Goal: Information Seeking & Learning: Learn about a topic

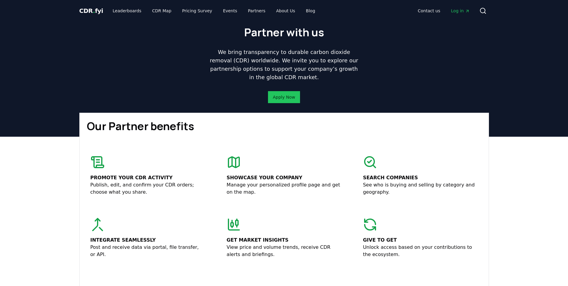
click at [461, 11] on span "Log in" at bounding box center [460, 11] width 19 height 6
click at [116, 9] on link "Leaderboards" at bounding box center [127, 10] width 38 height 11
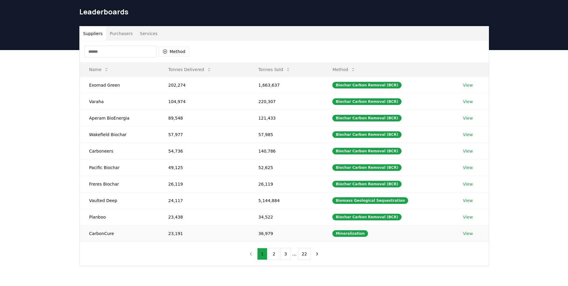
scroll to position [30, 0]
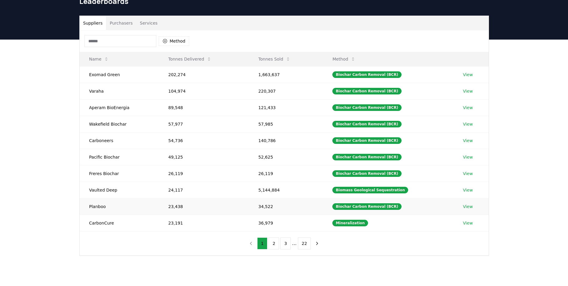
click at [468, 207] on link "View" at bounding box center [468, 206] width 10 height 6
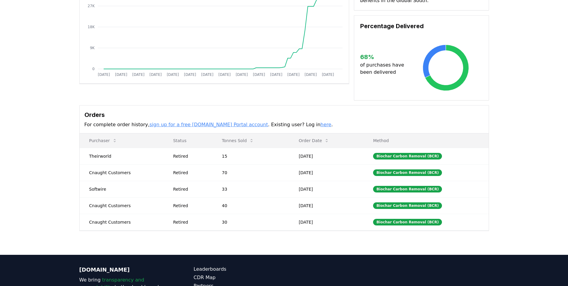
scroll to position [90, 0]
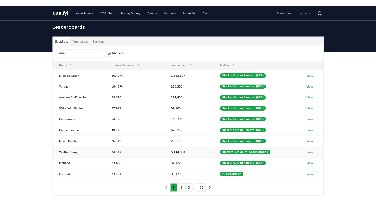
scroll to position [30, 0]
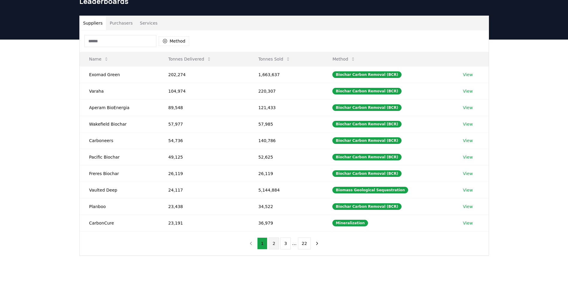
click at [274, 241] on button "2" at bounding box center [273, 243] width 10 height 12
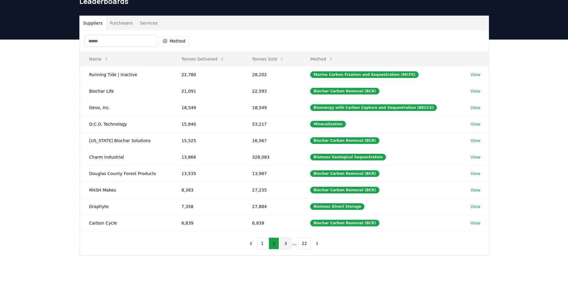
click at [284, 242] on button "3" at bounding box center [285, 243] width 10 height 12
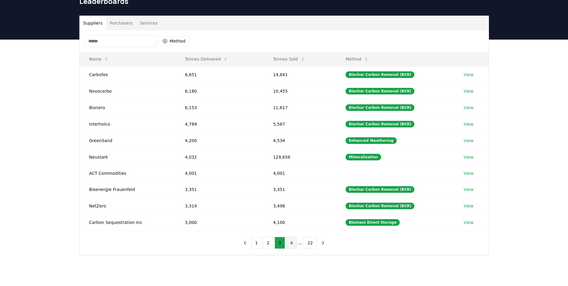
click at [293, 243] on button "4" at bounding box center [291, 242] width 10 height 12
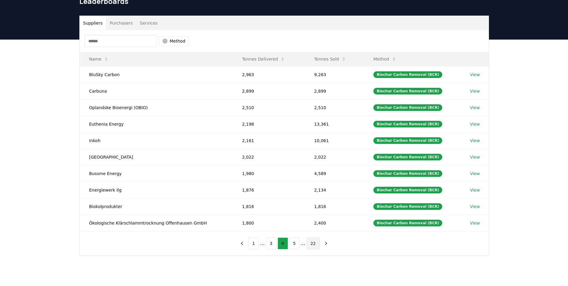
click at [313, 245] on button "22" at bounding box center [312, 243] width 13 height 12
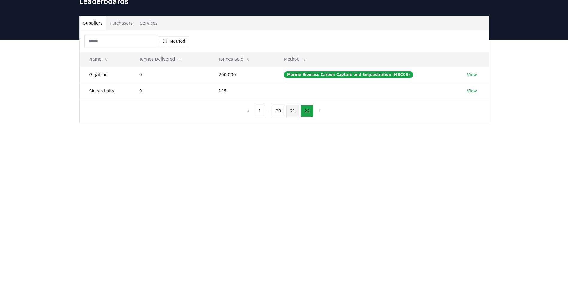
click at [290, 110] on button "21" at bounding box center [292, 111] width 13 height 12
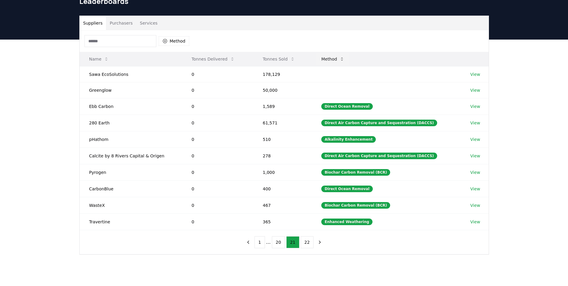
click at [338, 57] on button "Method" at bounding box center [332, 59] width 33 height 12
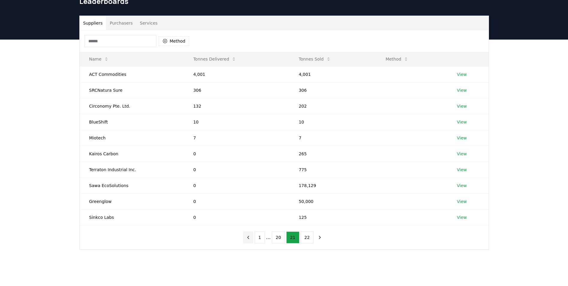
click at [251, 238] on icon "previous page" at bounding box center [247, 236] width 5 height 5
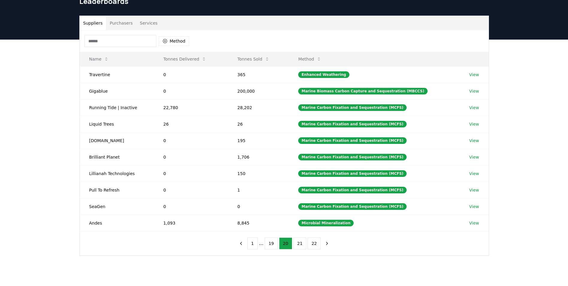
click at [257, 241] on button "1" at bounding box center [252, 243] width 10 height 12
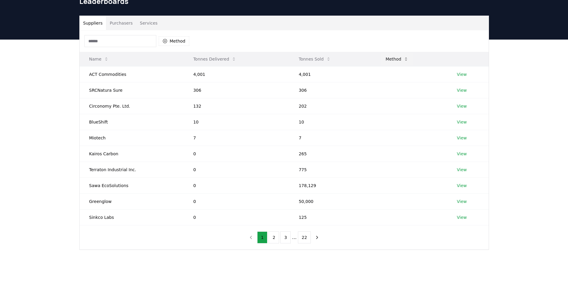
click at [390, 63] on button "Method" at bounding box center [397, 59] width 33 height 12
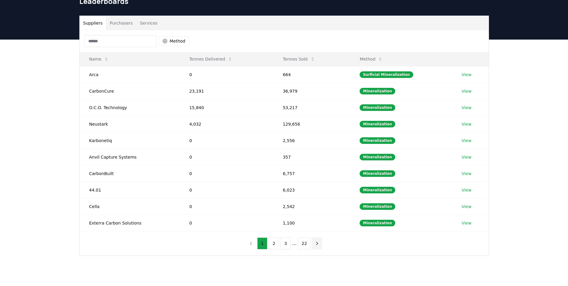
click at [317, 242] on icon "next page" at bounding box center [316, 242] width 5 height 5
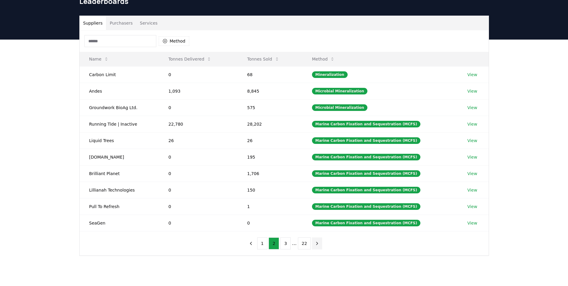
click at [317, 242] on icon "next page" at bounding box center [316, 242] width 5 height 5
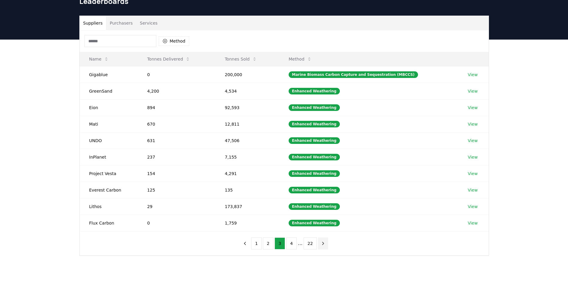
click at [318, 242] on button "next page" at bounding box center [323, 243] width 10 height 12
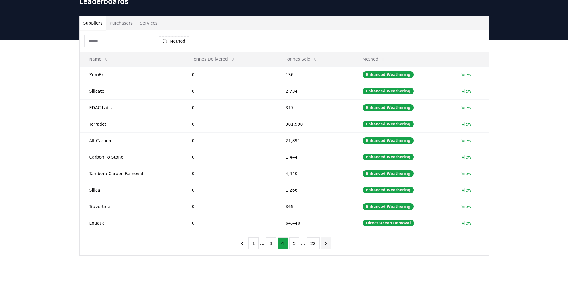
click at [317, 242] on button "22" at bounding box center [312, 243] width 13 height 12
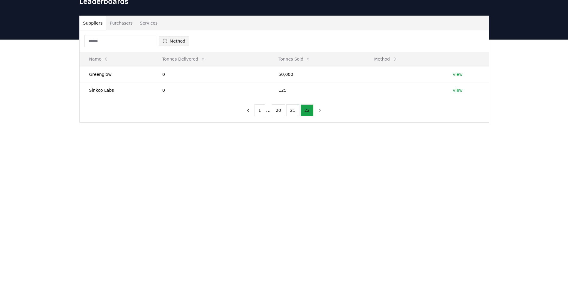
click at [176, 41] on button "Method" at bounding box center [174, 41] width 31 height 10
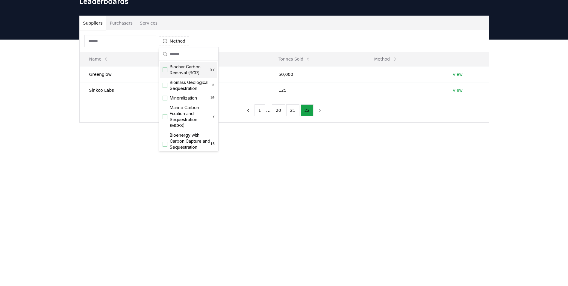
click at [166, 69] on div "Suggestions" at bounding box center [165, 69] width 5 height 5
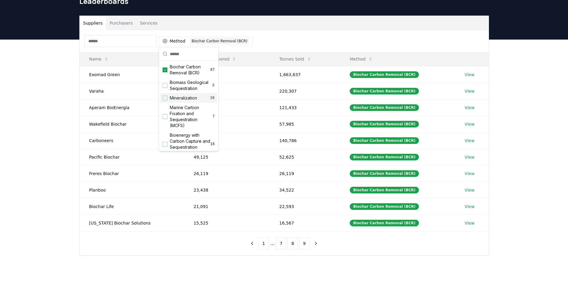
click at [519, 180] on div "Suppliers Purchasers Services Method 1 Biochar Carbon Removal (BCR) Name Tonnes…" at bounding box center [284, 160] width 568 height 240
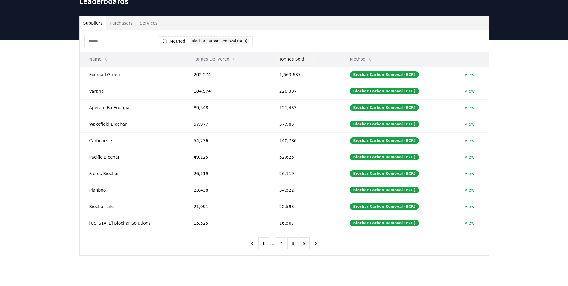
click at [287, 60] on button "Tonnes Sold" at bounding box center [295, 59] width 42 height 12
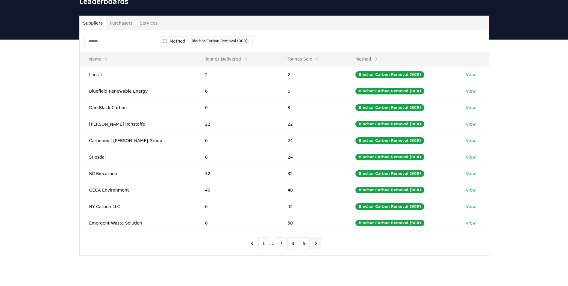
click at [314, 243] on icon "next page" at bounding box center [315, 242] width 5 height 5
click at [265, 245] on button "1" at bounding box center [263, 243] width 10 height 12
click at [272, 244] on button "2" at bounding box center [275, 243] width 10 height 12
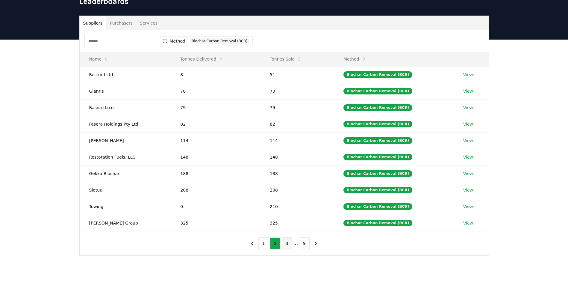
click at [286, 243] on button "3" at bounding box center [287, 243] width 10 height 12
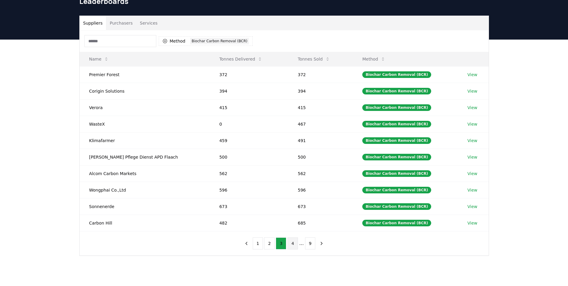
click at [294, 241] on button "4" at bounding box center [292, 243] width 10 height 12
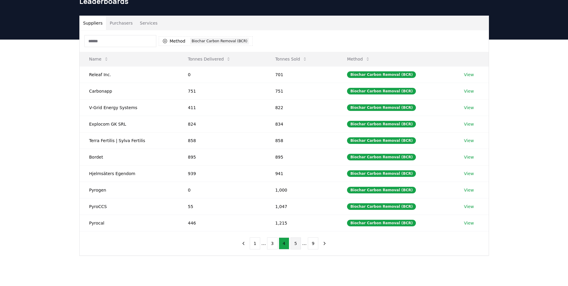
click at [295, 245] on button "5" at bounding box center [295, 243] width 10 height 12
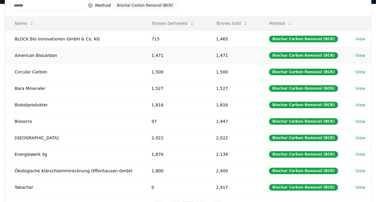
scroll to position [78, 0]
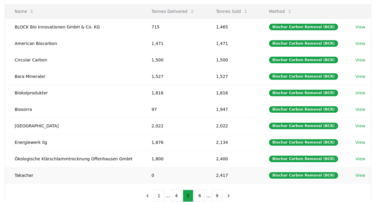
click at [26, 172] on td "Takachar" at bounding box center [73, 175] width 137 height 16
click at [358, 174] on link "View" at bounding box center [361, 175] width 10 height 6
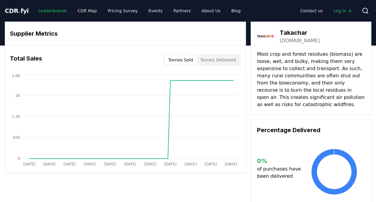
click at [51, 12] on link "Leaderboards" at bounding box center [53, 10] width 38 height 11
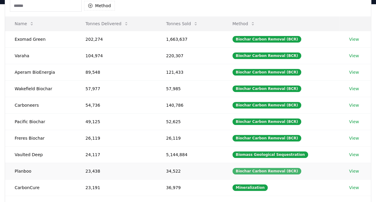
scroll to position [60, 0]
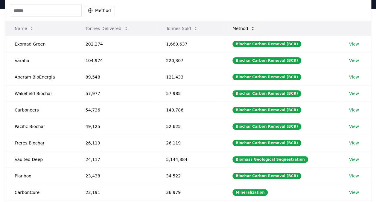
click at [255, 29] on icon at bounding box center [253, 28] width 5 height 5
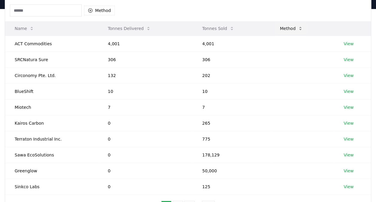
click at [276, 29] on button "Method" at bounding box center [291, 28] width 33 height 12
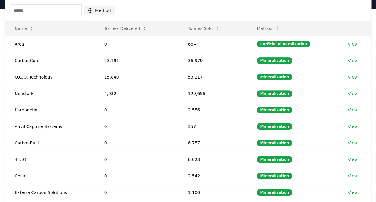
click at [103, 13] on button "Method" at bounding box center [99, 11] width 31 height 10
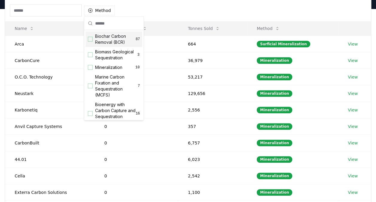
click at [107, 37] on span "Biochar Carbon Removal (BCR)" at bounding box center [115, 39] width 41 height 12
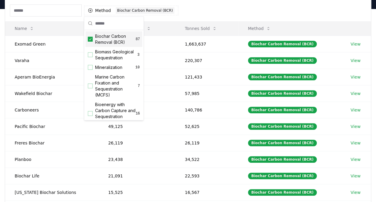
click at [270, 4] on div "Method 1 Biochar Carbon Removal (BCR)" at bounding box center [188, 11] width 366 height 22
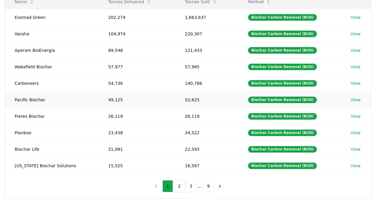
scroll to position [71, 0]
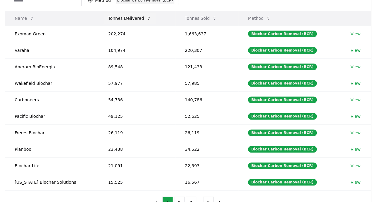
click at [125, 19] on button "Tonnes Delivered" at bounding box center [130, 18] width 53 height 12
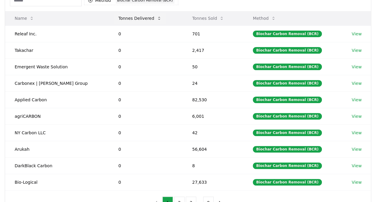
click at [125, 19] on button "Tonnes Delivered" at bounding box center [140, 18] width 53 height 12
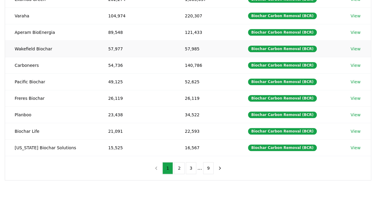
scroll to position [105, 0]
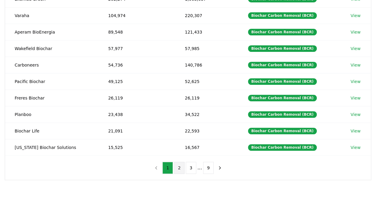
click at [178, 162] on button "2" at bounding box center [179, 168] width 10 height 12
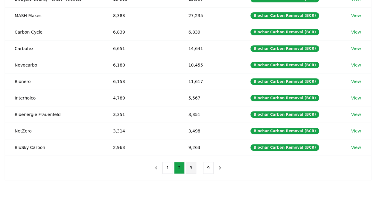
click at [189, 166] on button "3" at bounding box center [191, 168] width 10 height 12
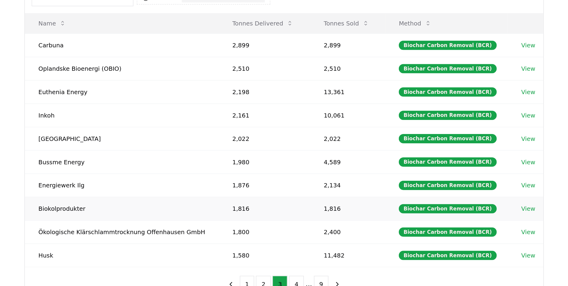
scroll to position [80, 0]
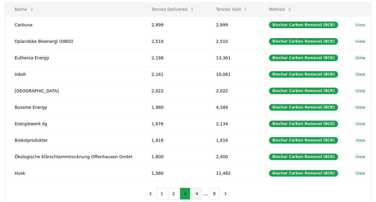
click at [196, 189] on button "4" at bounding box center [197, 193] width 10 height 12
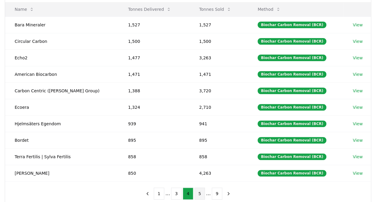
click at [197, 192] on button "5" at bounding box center [200, 193] width 10 height 12
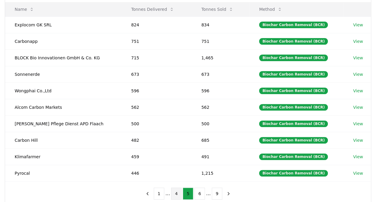
click at [175, 192] on button "4" at bounding box center [176, 193] width 10 height 12
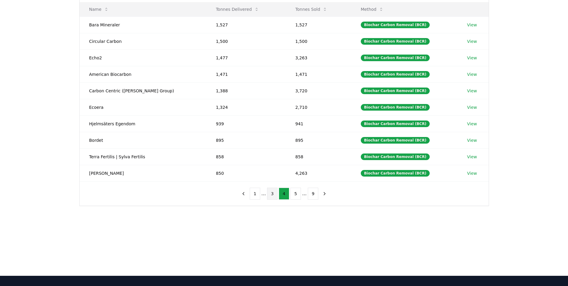
click at [273, 192] on button "3" at bounding box center [272, 193] width 10 height 12
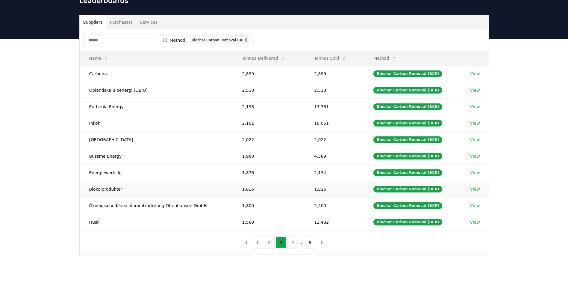
scroll to position [20, 0]
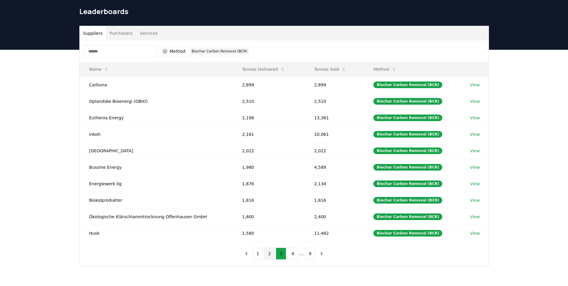
click at [269, 201] on button "2" at bounding box center [269, 253] width 10 height 12
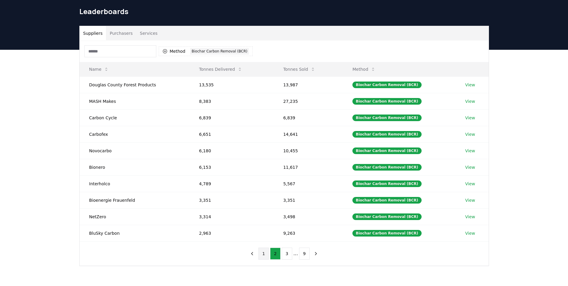
click at [265, 201] on button "1" at bounding box center [263, 253] width 10 height 12
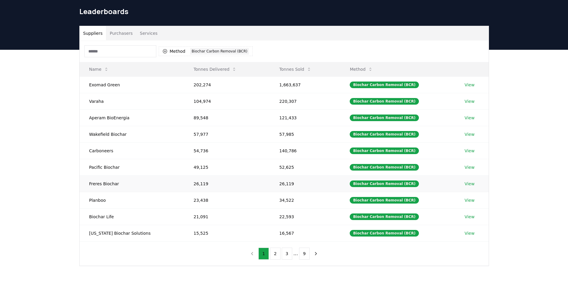
click at [112, 184] on td "Freres Biochar" at bounding box center [132, 183] width 104 height 16
click at [376, 186] on link "View" at bounding box center [470, 183] width 10 height 6
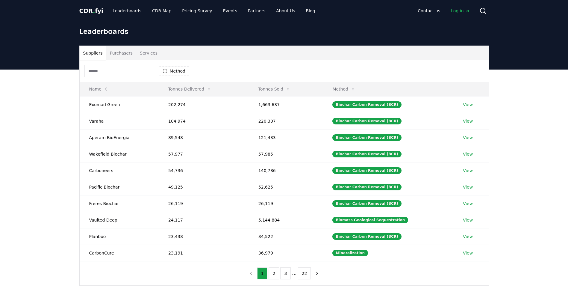
scroll to position [20, 0]
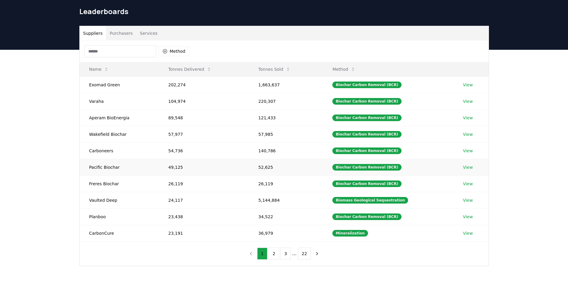
click at [468, 167] on link "View" at bounding box center [468, 167] width 10 height 6
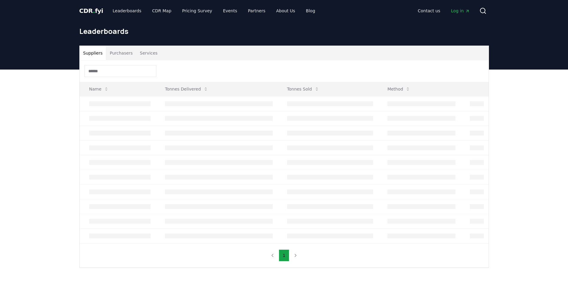
scroll to position [20, 0]
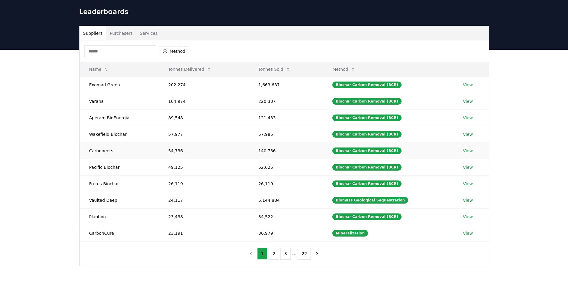
click at [463, 151] on link "View" at bounding box center [468, 151] width 10 height 6
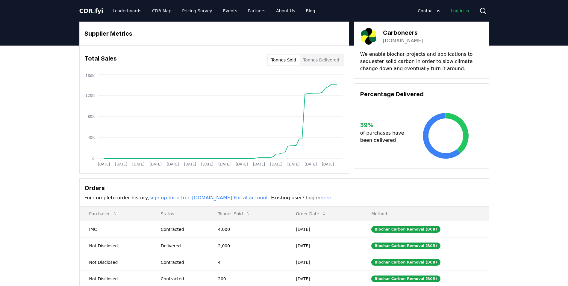
click at [407, 40] on link "dutchcarboneers.com" at bounding box center [403, 40] width 40 height 7
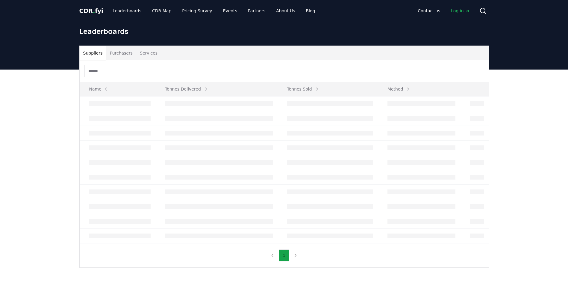
scroll to position [20, 0]
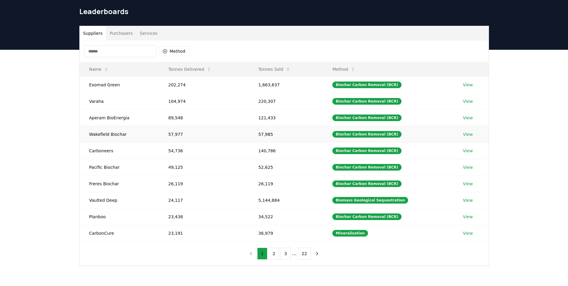
click at [465, 133] on link "View" at bounding box center [468, 134] width 10 height 6
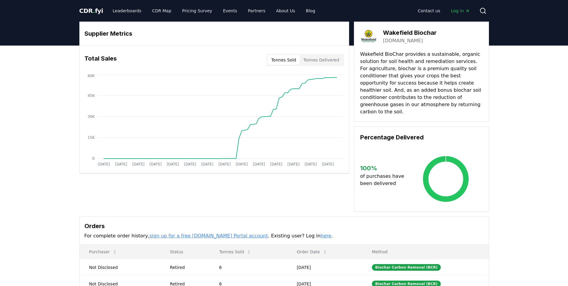
click at [403, 40] on link "[DOMAIN_NAME]" at bounding box center [403, 40] width 40 height 7
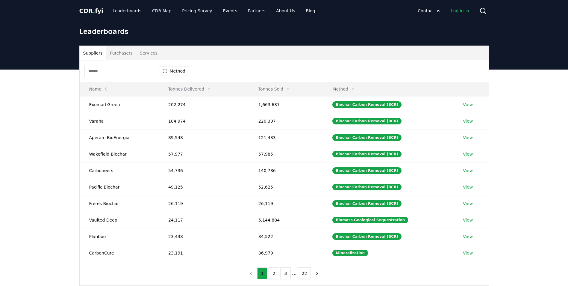
scroll to position [20, 0]
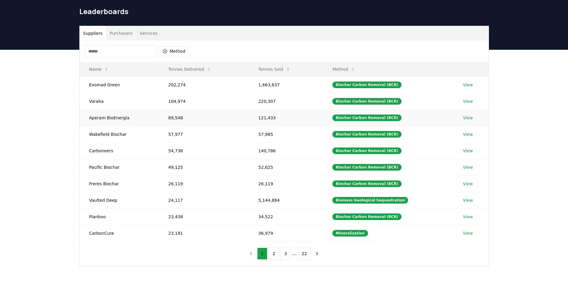
click at [466, 116] on link "View" at bounding box center [468, 118] width 10 height 6
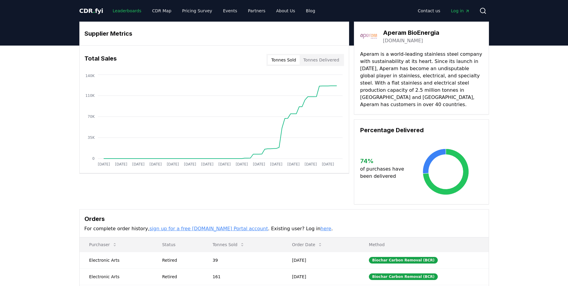
click at [127, 11] on link "Leaderboards" at bounding box center [127, 10] width 38 height 11
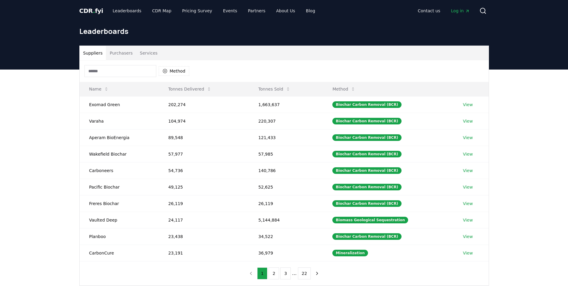
click at [148, 52] on button "Services" at bounding box center [148, 53] width 25 height 14
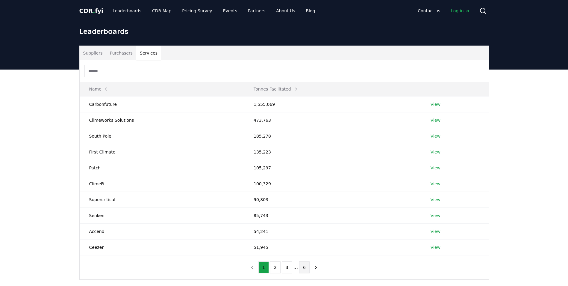
click at [306, 265] on button "6" at bounding box center [304, 267] width 10 height 12
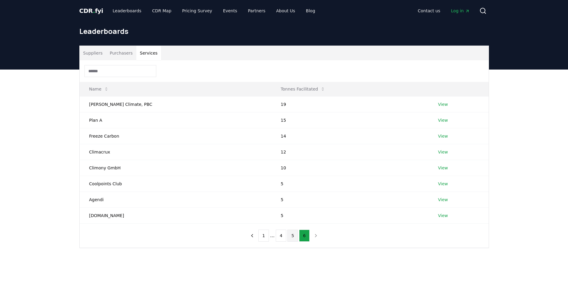
click at [292, 240] on button "5" at bounding box center [292, 235] width 10 height 12
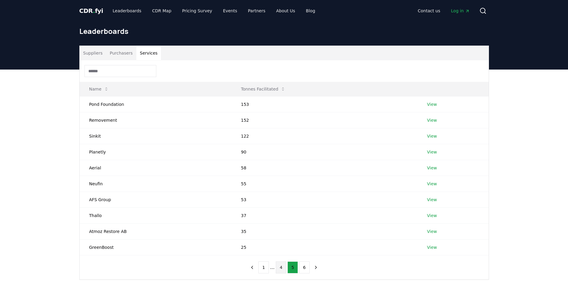
click at [281, 267] on button "4" at bounding box center [281, 267] width 10 height 12
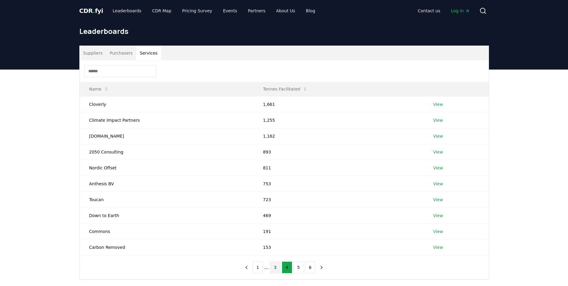
click at [273, 266] on button "3" at bounding box center [275, 267] width 10 height 12
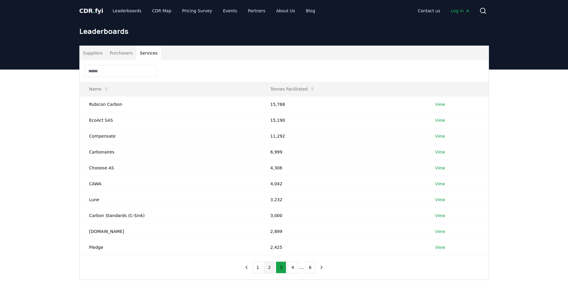
click at [268, 268] on button "2" at bounding box center [269, 267] width 10 height 12
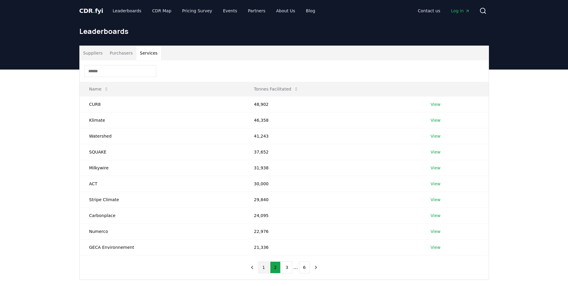
click at [264, 269] on button "1" at bounding box center [263, 267] width 10 height 12
click at [274, 268] on button "2" at bounding box center [275, 267] width 10 height 12
click at [434, 214] on link "View" at bounding box center [435, 215] width 10 height 6
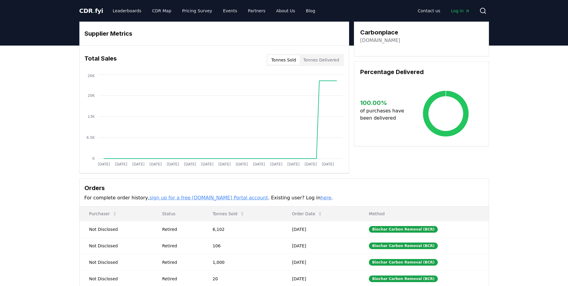
click at [375, 41] on link "carbonplace.com" at bounding box center [380, 40] width 40 height 7
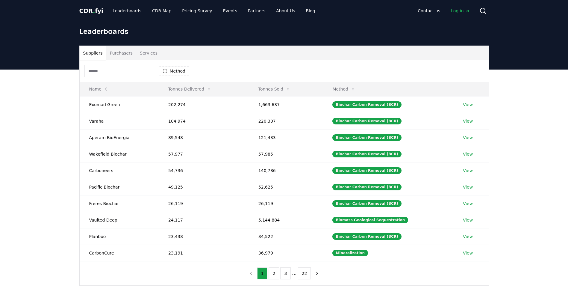
click at [145, 52] on button "Services" at bounding box center [148, 53] width 25 height 14
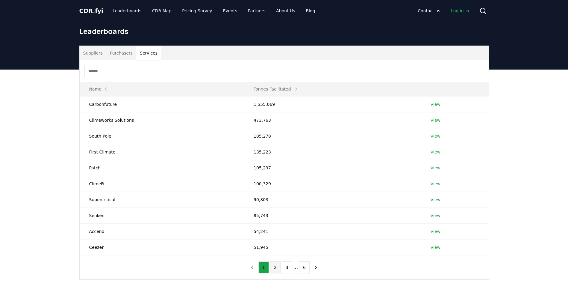
click at [276, 265] on button "2" at bounding box center [275, 267] width 10 height 12
click at [432, 152] on link "View" at bounding box center [435, 152] width 10 height 6
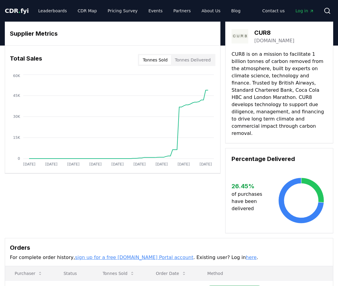
click at [265, 41] on link "cur8.earth" at bounding box center [274, 40] width 40 height 7
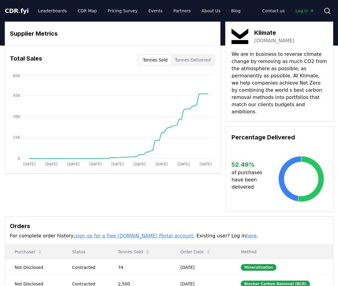
click at [265, 41] on link "klimate.co" at bounding box center [274, 40] width 40 height 7
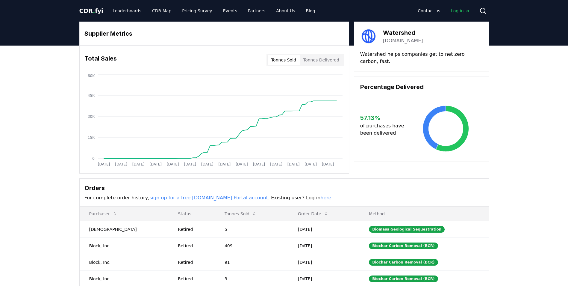
click at [410, 40] on link "[DOMAIN_NAME]" at bounding box center [403, 40] width 40 height 7
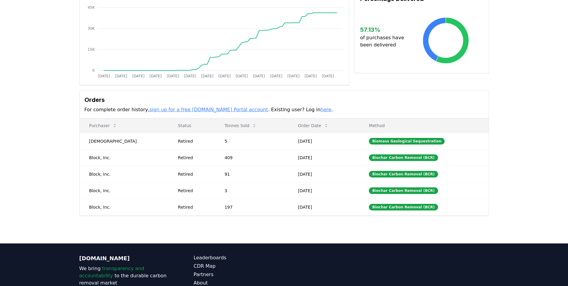
scroll to position [90, 0]
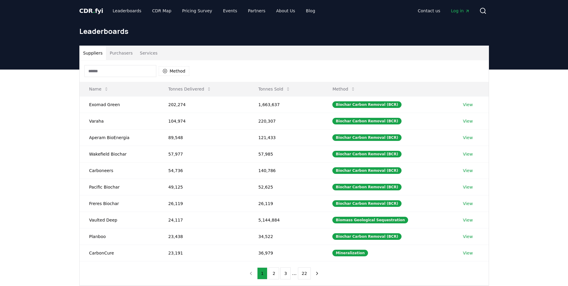
click at [151, 55] on button "Services" at bounding box center [148, 53] width 25 height 14
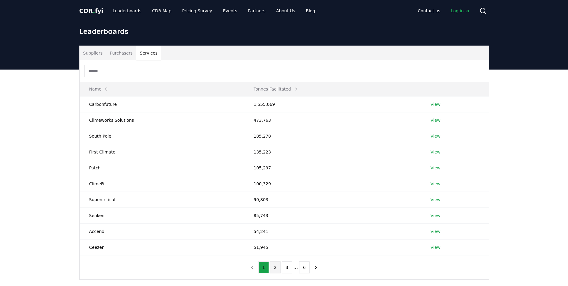
click at [274, 270] on button "2" at bounding box center [275, 267] width 10 height 12
click at [435, 231] on link "View" at bounding box center [435, 231] width 10 height 6
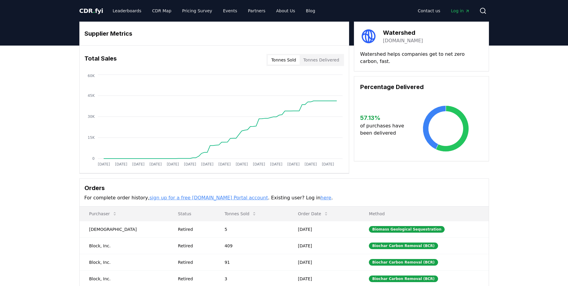
click at [403, 40] on link "[DOMAIN_NAME]" at bounding box center [403, 40] width 40 height 7
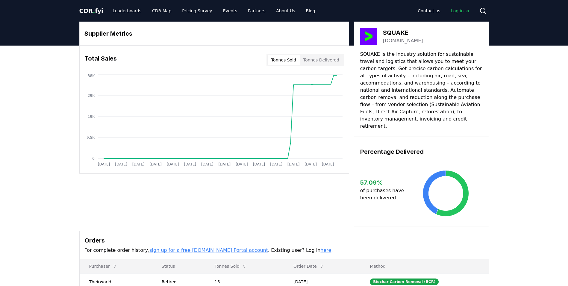
click at [391, 41] on link "[DOMAIN_NAME]" at bounding box center [403, 40] width 40 height 7
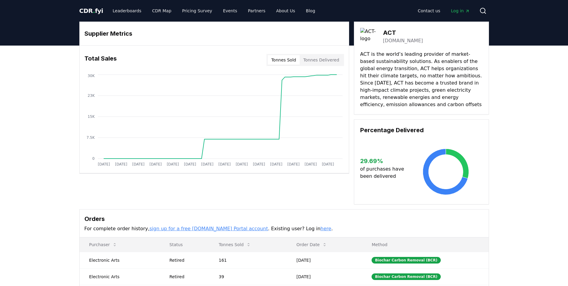
click at [397, 42] on link "careers.actcommodities.com" at bounding box center [403, 40] width 40 height 7
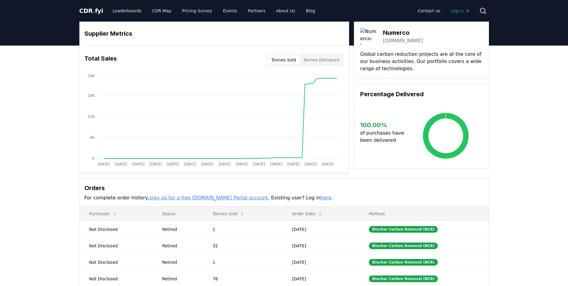
click at [387, 41] on link "[DOMAIN_NAME]" at bounding box center [403, 40] width 40 height 7
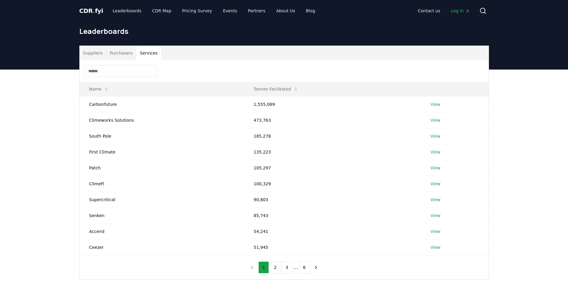
click at [144, 54] on button "Services" at bounding box center [148, 53] width 25 height 14
click at [276, 266] on button "2" at bounding box center [275, 267] width 10 height 12
click at [437, 248] on link "View" at bounding box center [435, 247] width 10 height 6
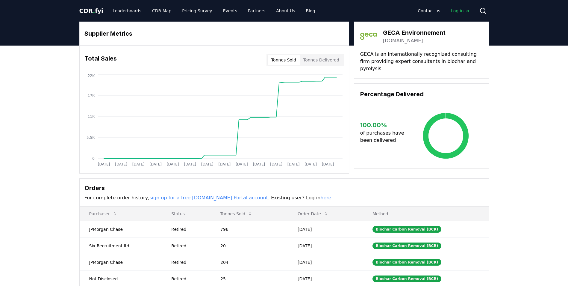
click at [394, 41] on link "[DOMAIN_NAME]" at bounding box center [403, 40] width 40 height 7
click at [116, 9] on link "Leaderboards" at bounding box center [127, 10] width 38 height 11
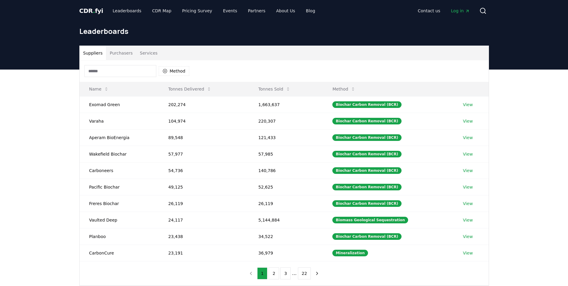
click at [90, 9] on span "CDR . fyi" at bounding box center [91, 10] width 24 height 7
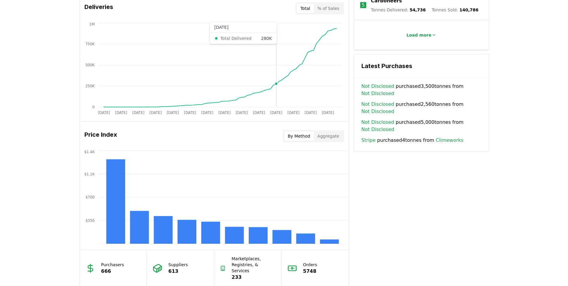
scroll to position [462, 0]
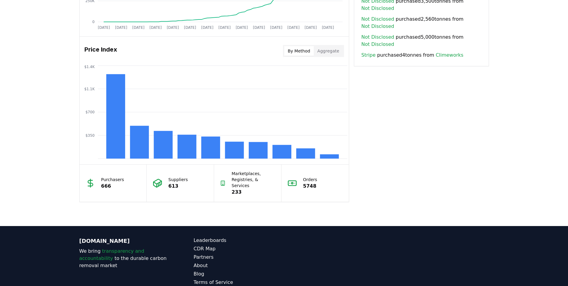
click at [237, 181] on p "Marketplaces, Registries, & Services" at bounding box center [254, 179] width 44 height 18
click at [312, 184] on p "5748" at bounding box center [310, 185] width 14 height 7
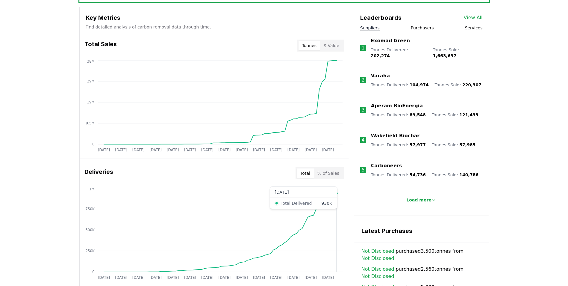
scroll to position [163, 0]
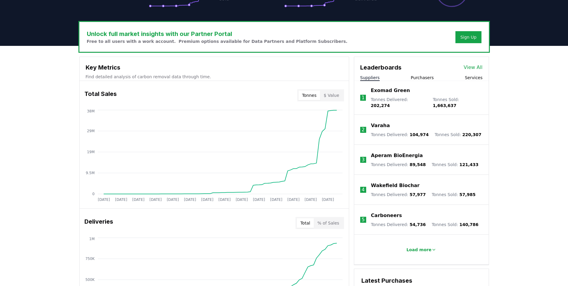
click at [417, 78] on button "Purchasers" at bounding box center [422, 78] width 23 height 6
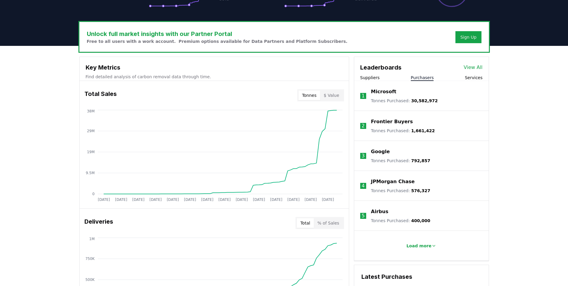
click at [431, 92] on li "1 Microsoft Tonnes Purchased : 30,582,972" at bounding box center [421, 96] width 134 height 30
click at [390, 90] on p "Microsoft" at bounding box center [383, 91] width 25 height 7
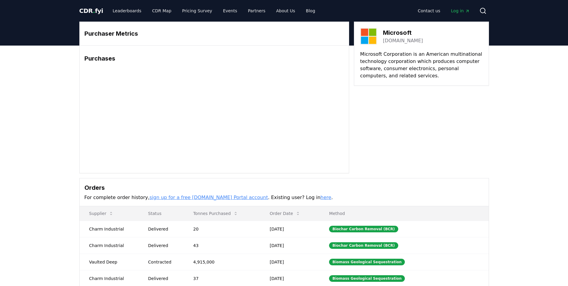
scroll to position [60, 0]
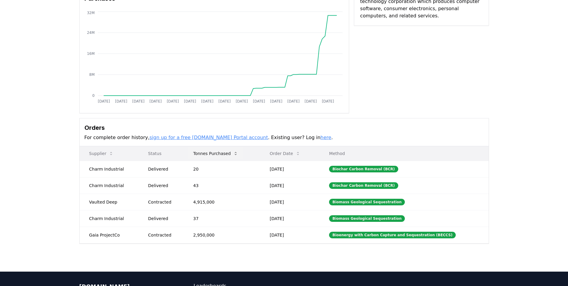
click at [234, 154] on icon at bounding box center [235, 153] width 5 height 5
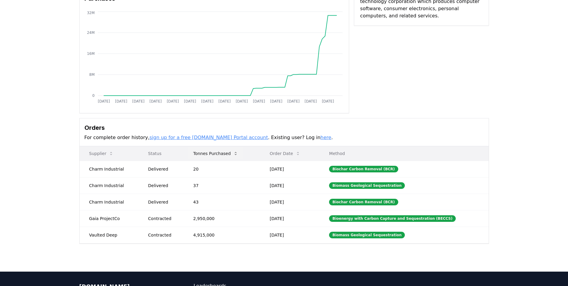
click at [234, 154] on icon at bounding box center [235, 153] width 5 height 5
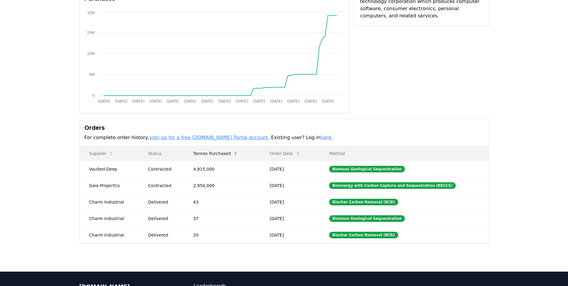
click at [234, 154] on icon at bounding box center [235, 153] width 5 height 5
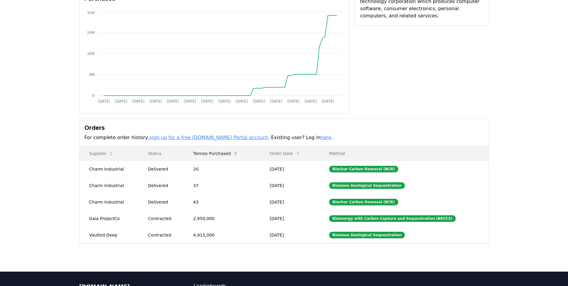
click at [234, 154] on icon at bounding box center [235, 153] width 5 height 5
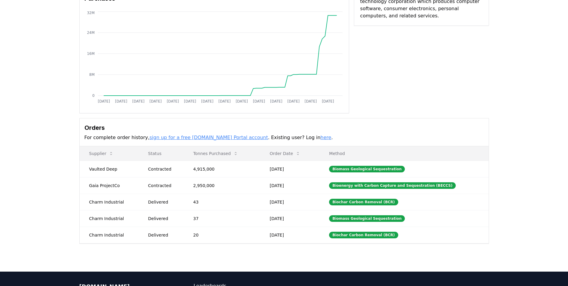
click at [211, 136] on link "sign up for a free [DOMAIN_NAME] Portal account" at bounding box center [208, 137] width 119 height 6
click at [343, 154] on p "Method" at bounding box center [403, 153] width 159 height 6
click at [376, 201] on div "Biochar Carbon Removal (BCR)" at bounding box center [363, 201] width 69 height 7
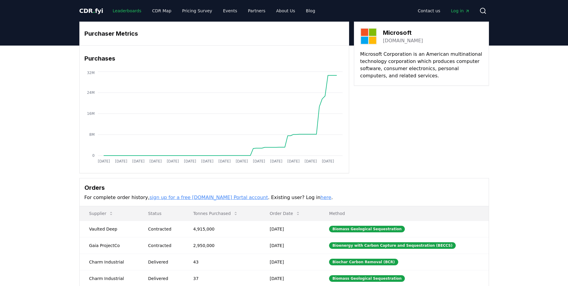
click at [120, 8] on link "Leaderboards" at bounding box center [127, 10] width 38 height 11
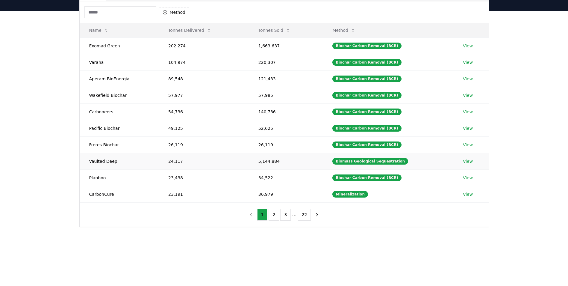
scroll to position [60, 0]
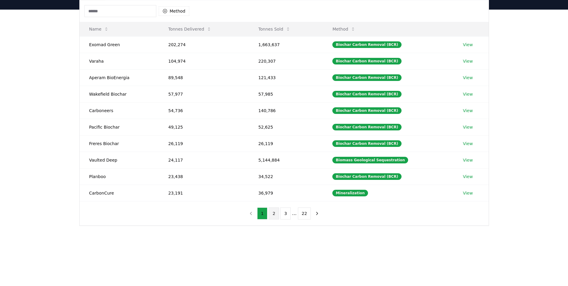
click at [273, 215] on button "2" at bounding box center [273, 213] width 10 height 12
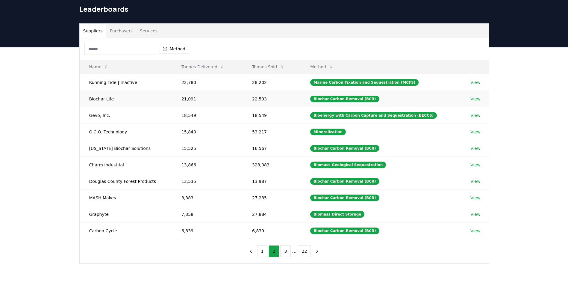
scroll to position [0, 0]
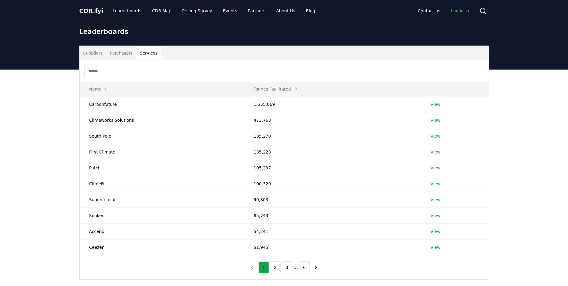
click at [144, 55] on button "Services" at bounding box center [148, 53] width 25 height 14
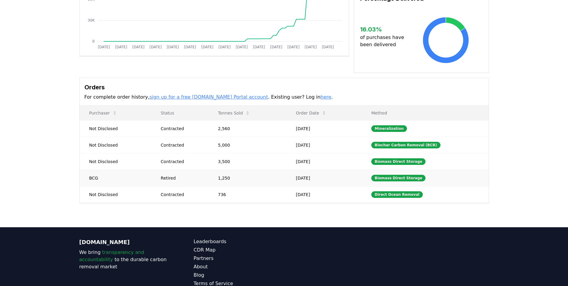
scroll to position [120, 0]
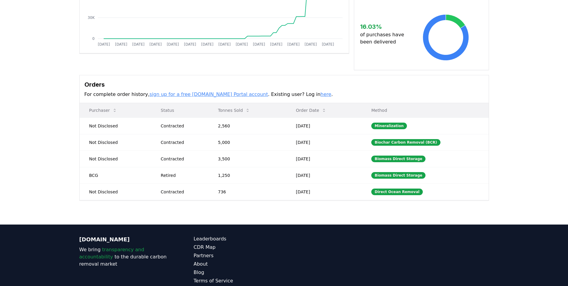
click at [385, 109] on p "Method" at bounding box center [424, 110] width 117 height 6
click at [398, 174] on div "Biomass Direct Storage" at bounding box center [398, 175] width 54 height 7
click at [398, 157] on div "Biomass Direct Storage" at bounding box center [398, 158] width 54 height 7
click at [399, 144] on div "Biochar Carbon Removal (BCR)" at bounding box center [405, 142] width 69 height 7
click at [395, 124] on div "Mineralization" at bounding box center [389, 125] width 36 height 7
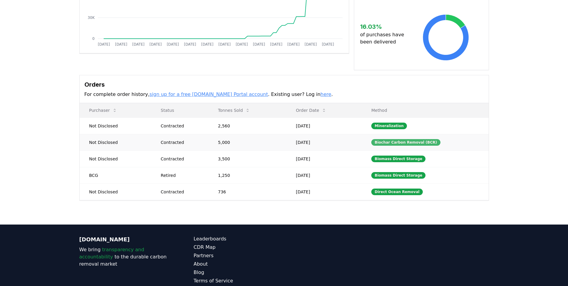
click at [393, 142] on div "Biochar Carbon Removal (BCR)" at bounding box center [405, 142] width 69 height 7
click at [181, 138] on td "Contracted" at bounding box center [179, 142] width 57 height 16
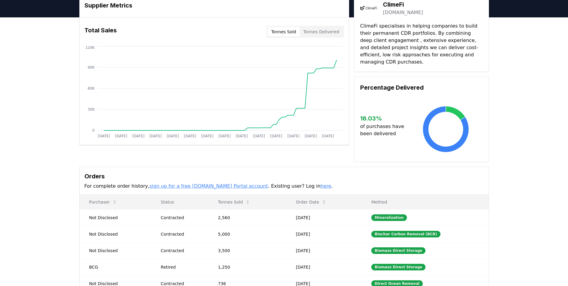
scroll to position [0, 0]
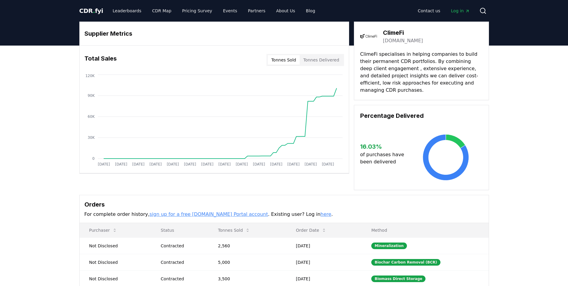
click at [316, 61] on button "Tonnes Delivered" at bounding box center [321, 60] width 43 height 10
